Goal: Book appointment/travel/reservation

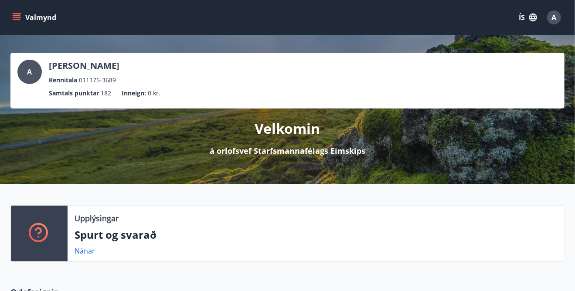
click at [552, 13] on span "A" at bounding box center [554, 18] width 5 height 10
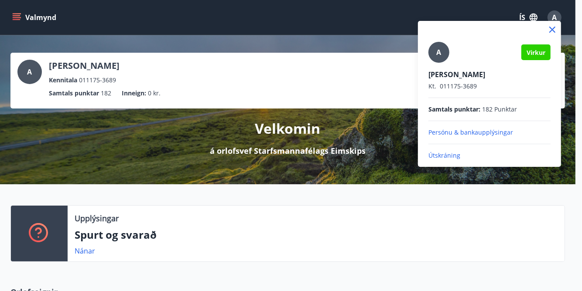
click at [437, 158] on p "Útskráning" at bounding box center [489, 155] width 122 height 9
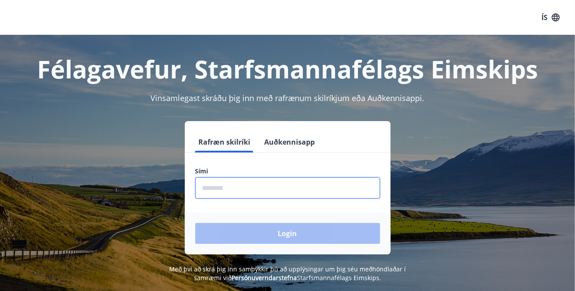
click at [224, 189] on input "phone" at bounding box center [287, 187] width 185 height 21
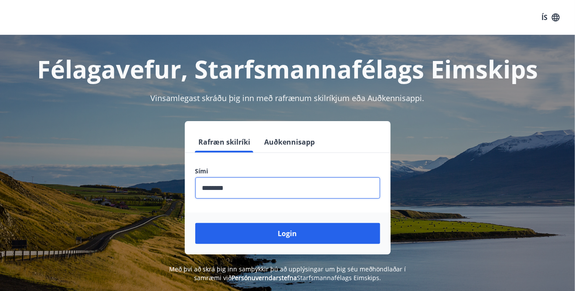
type input "********"
click at [195, 223] on button "Login" at bounding box center [287, 233] width 185 height 21
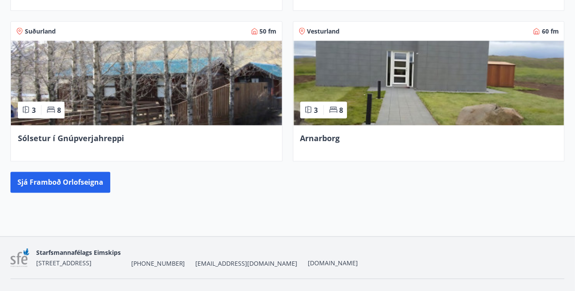
scroll to position [516, 0]
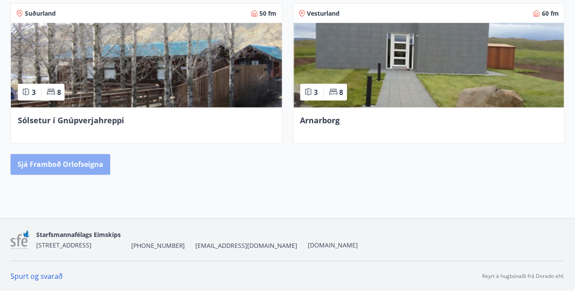
click at [81, 162] on button "Sjá framboð orlofseigna" at bounding box center [60, 164] width 100 height 21
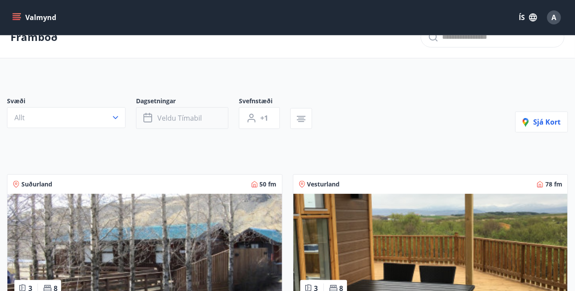
scroll to position [17, 0]
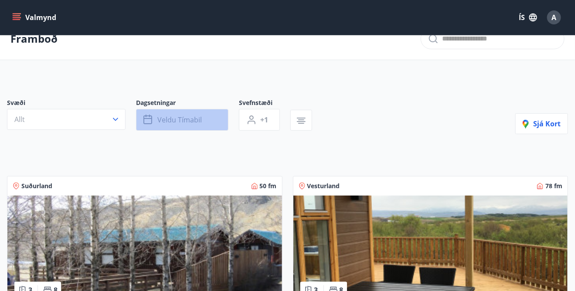
click at [164, 112] on button "Veldu tímabil" at bounding box center [182, 120] width 92 height 22
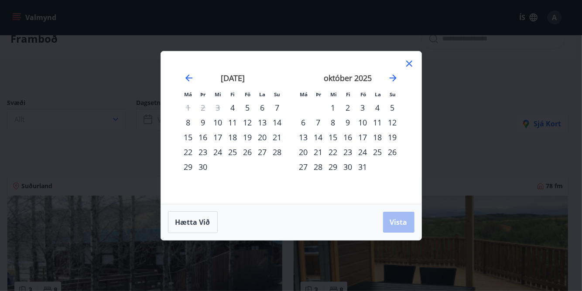
click at [362, 119] on div "10" at bounding box center [362, 122] width 15 height 15
click at [391, 125] on div "12" at bounding box center [392, 122] width 15 height 15
click at [393, 216] on button "Vista" at bounding box center [398, 222] width 31 height 21
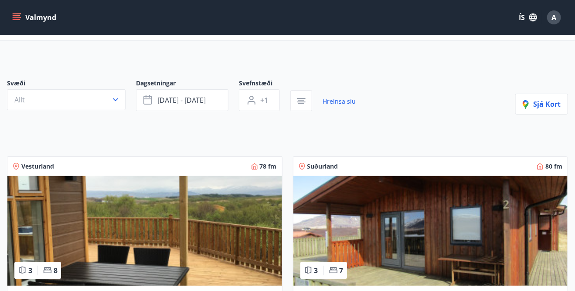
scroll to position [34, 0]
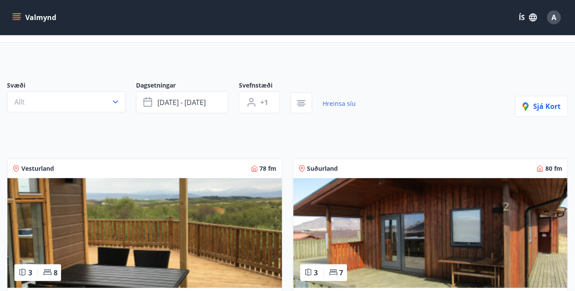
click at [24, 17] on button "Valmynd" at bounding box center [34, 18] width 49 height 16
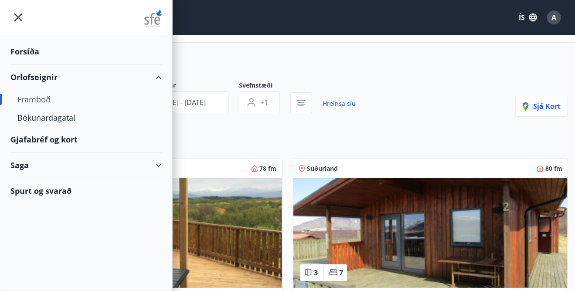
click at [17, 143] on div "Gjafabréf og kort" at bounding box center [85, 140] width 151 height 26
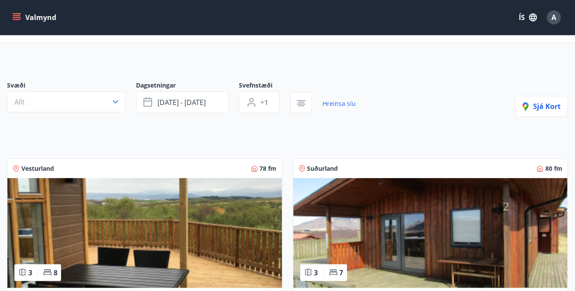
click at [16, 11] on button "Valmynd" at bounding box center [34, 18] width 49 height 16
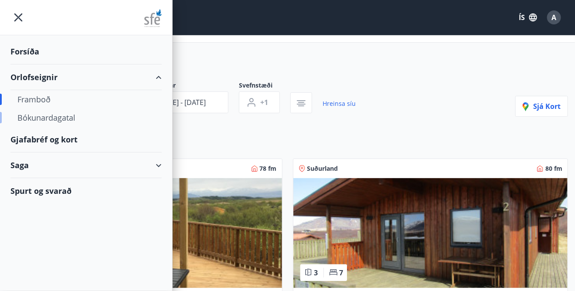
click at [34, 115] on div "Bókunardagatal" at bounding box center [85, 118] width 137 height 18
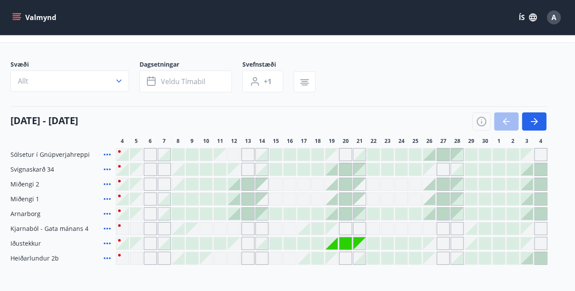
click at [335, 230] on div "Gráir dagar eru ekki bókanlegir" at bounding box center [332, 229] width 12 height 12
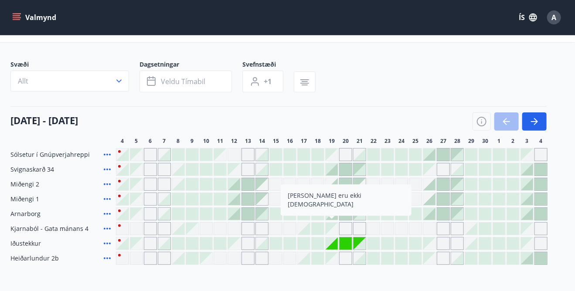
click at [345, 228] on div "Gráir dagar eru ekki bókanlegir" at bounding box center [345, 228] width 13 height 13
click at [429, 216] on div at bounding box center [429, 214] width 12 height 12
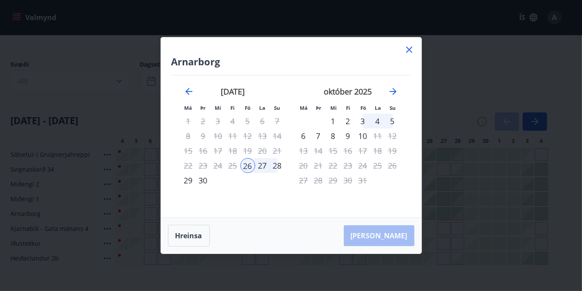
click at [281, 163] on div "28" at bounding box center [277, 165] width 15 height 15
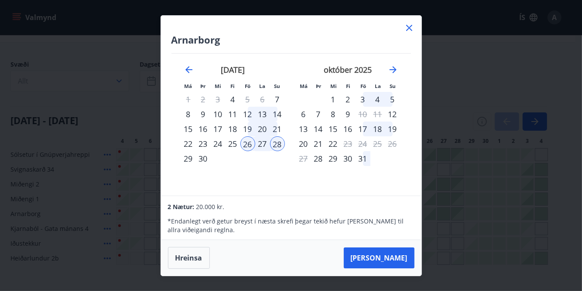
click at [407, 25] on icon at bounding box center [409, 28] width 10 height 10
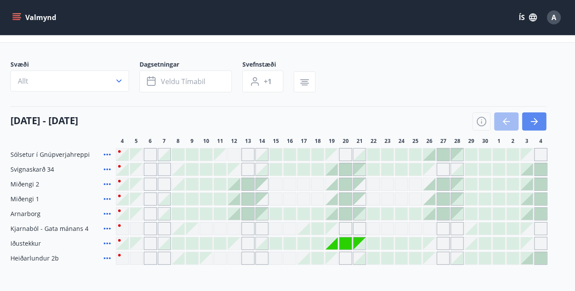
click at [527, 122] on button "button" at bounding box center [534, 121] width 24 height 18
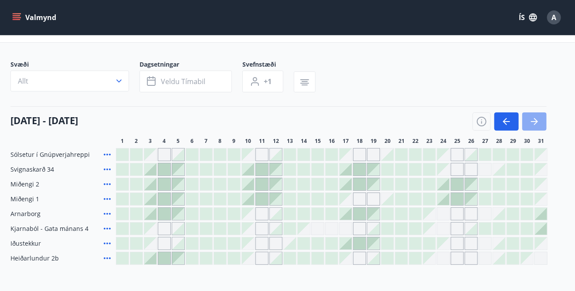
click at [527, 122] on button "button" at bounding box center [534, 121] width 24 height 18
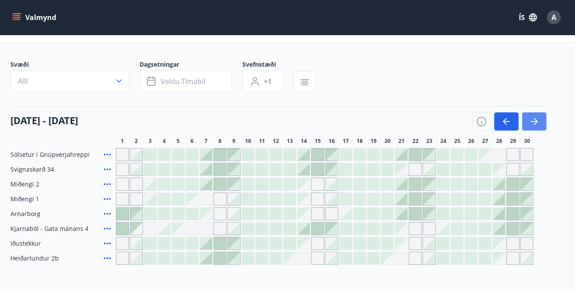
click at [533, 117] on icon "button" at bounding box center [534, 121] width 10 height 10
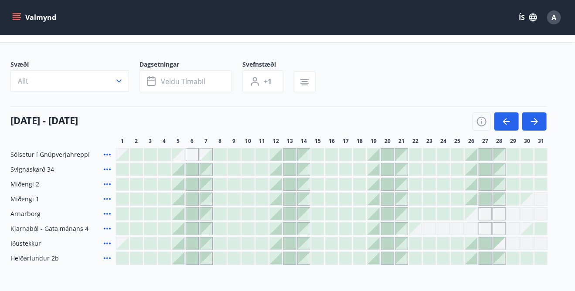
drag, startPoint x: 467, startPoint y: 226, endPoint x: 484, endPoint y: 228, distance: 17.6
click at [467, 226] on div "Gráir dagar eru ekki bókanlegir" at bounding box center [471, 228] width 13 height 13
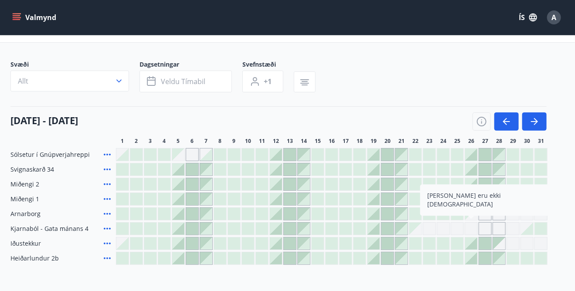
drag, startPoint x: 484, startPoint y: 228, endPoint x: 492, endPoint y: 228, distance: 7.9
click at [484, 228] on div "Gráir dagar eru ekki bókanlegir" at bounding box center [485, 228] width 13 height 13
click at [432, 232] on div "Gráir dagar eru ekki bókanlegir" at bounding box center [429, 228] width 13 height 13
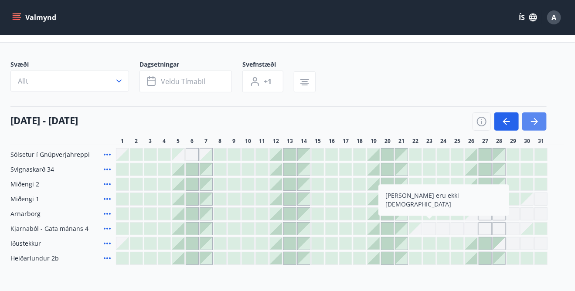
click at [538, 122] on icon "button" at bounding box center [534, 121] width 10 height 10
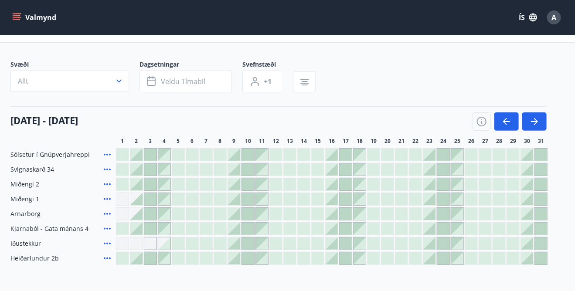
click at [234, 246] on div at bounding box center [234, 244] width 12 height 12
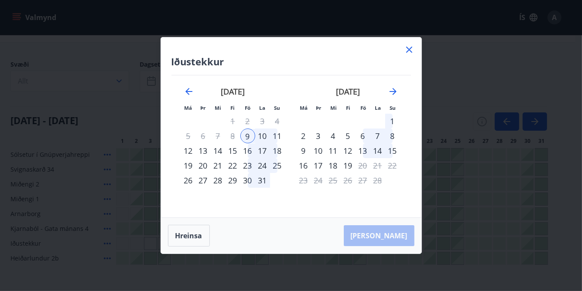
click at [276, 133] on div "11" at bounding box center [277, 136] width 15 height 15
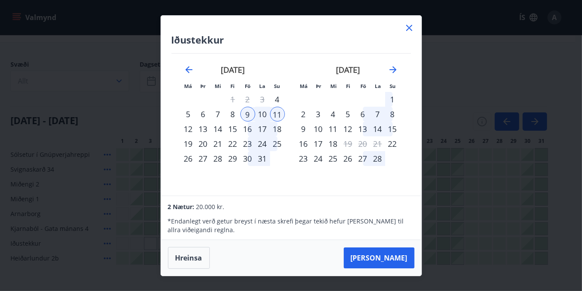
click at [407, 29] on icon at bounding box center [409, 28] width 6 height 6
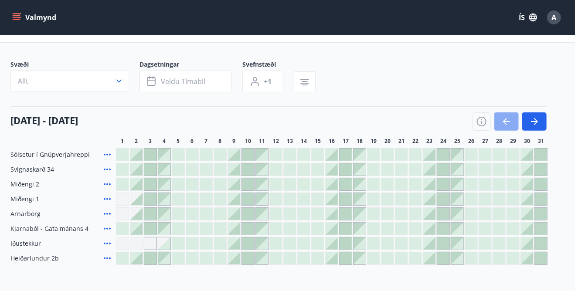
click at [512, 118] on button "button" at bounding box center [506, 121] width 24 height 18
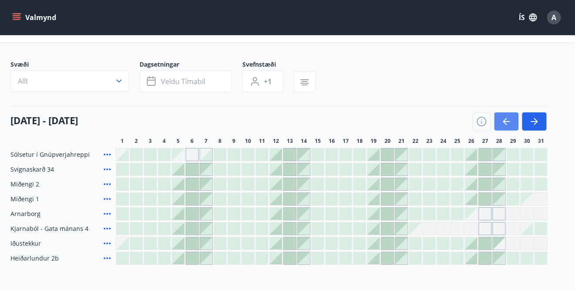
click at [512, 118] on button "button" at bounding box center [506, 121] width 24 height 18
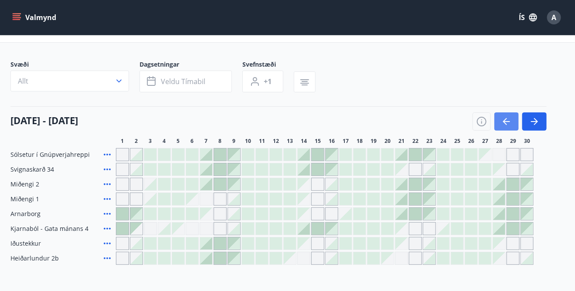
click at [512, 118] on button "button" at bounding box center [506, 121] width 24 height 18
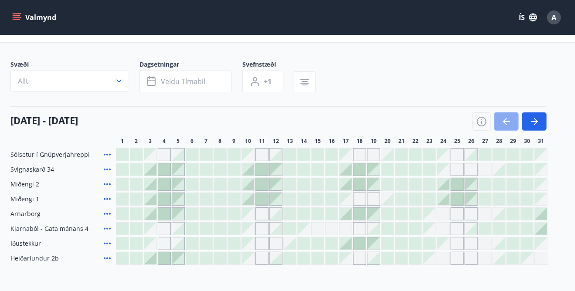
click at [511, 119] on icon "button" at bounding box center [506, 121] width 10 height 10
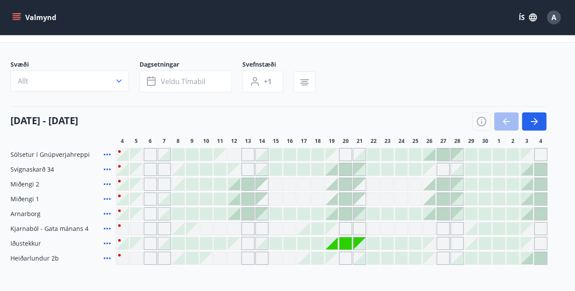
click at [334, 244] on div "Gráir dagar eru ekki bókanlegir" at bounding box center [332, 244] width 12 height 12
click at [344, 244] on div "Gráir dagar eru ekki bókanlegir" at bounding box center [346, 244] width 12 height 12
click at [239, 244] on div "Gráir dagar eru ekki bókanlegir" at bounding box center [234, 244] width 12 height 12
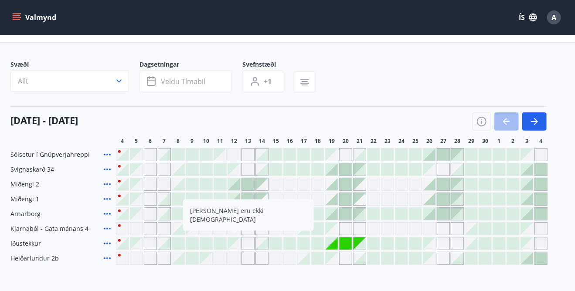
drag, startPoint x: 239, startPoint y: 244, endPoint x: 448, endPoint y: 143, distance: 232.3
click at [239, 244] on div "Gráir dagar eru ekki bókanlegir" at bounding box center [234, 244] width 12 height 12
click at [242, 244] on div "Gráir dagar eru ekki bókanlegir" at bounding box center [248, 243] width 13 height 13
click at [534, 124] on icon "button" at bounding box center [536, 121] width 4 height 7
